Goal: Find specific page/section: Find specific page/section

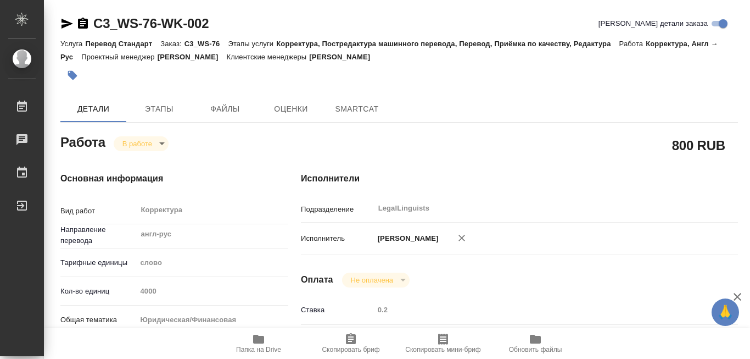
type textarea "x"
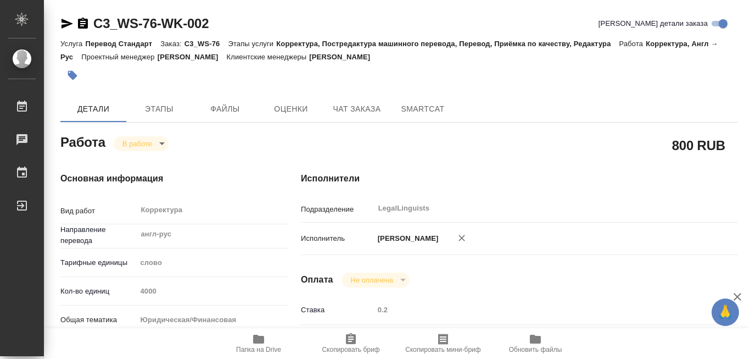
type textarea "x"
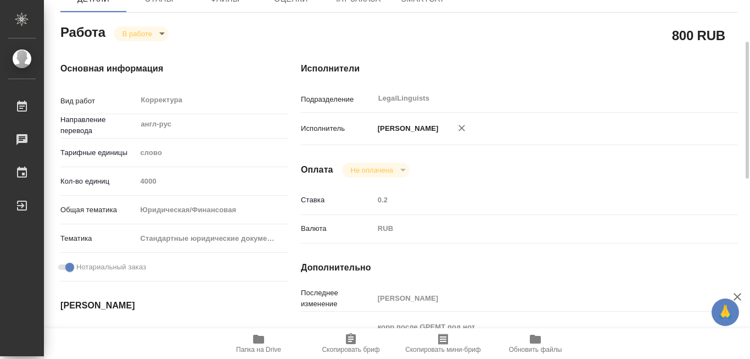
type textarea "x"
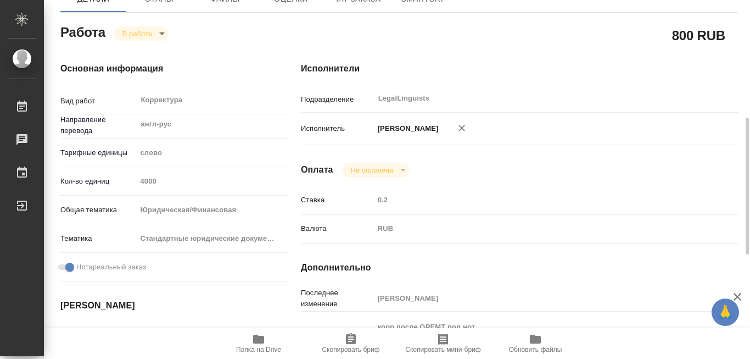
scroll to position [220, 0]
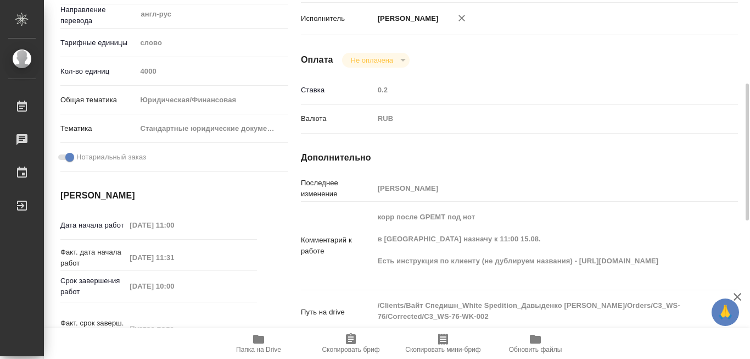
type textarea "x"
